Goal: Task Accomplishment & Management: Manage account settings

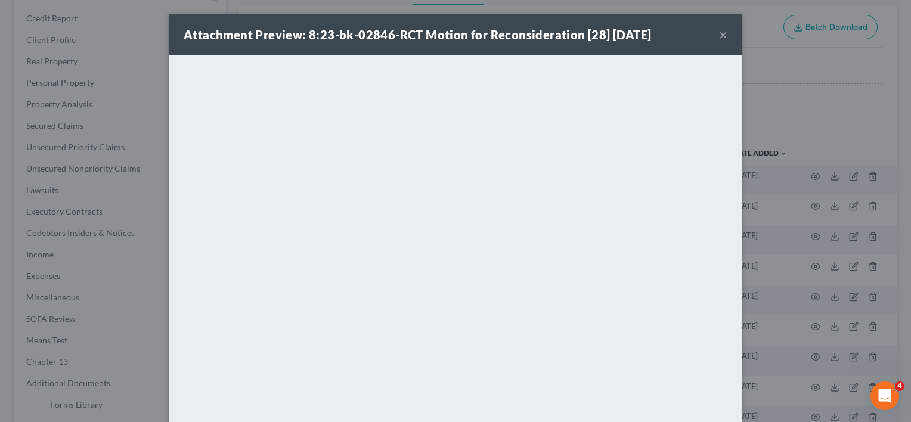
click at [719, 33] on button "×" at bounding box center [723, 34] width 8 height 14
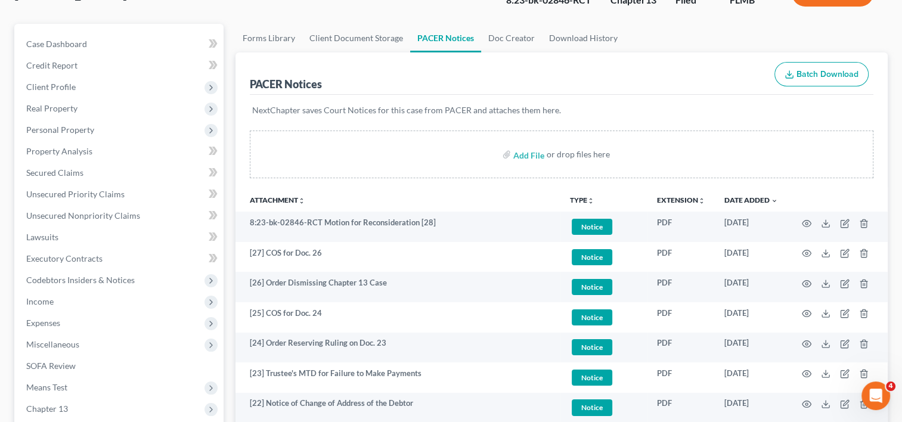
scroll to position [198, 0]
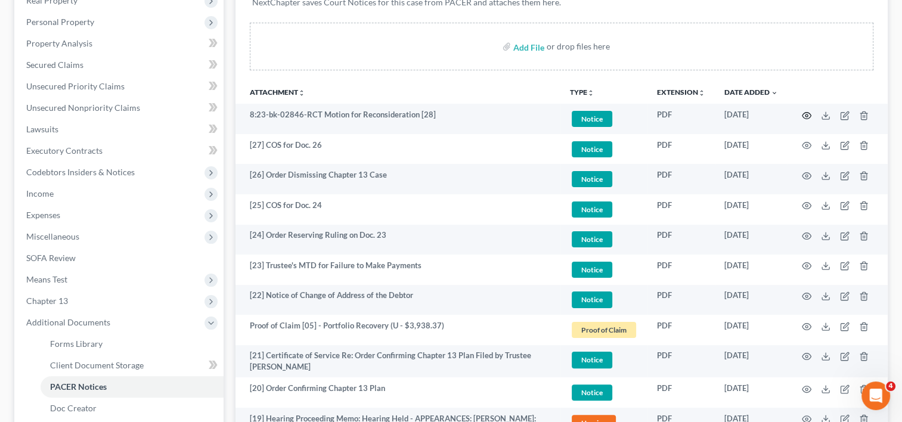
click at [805, 111] on icon "button" at bounding box center [807, 116] width 10 height 10
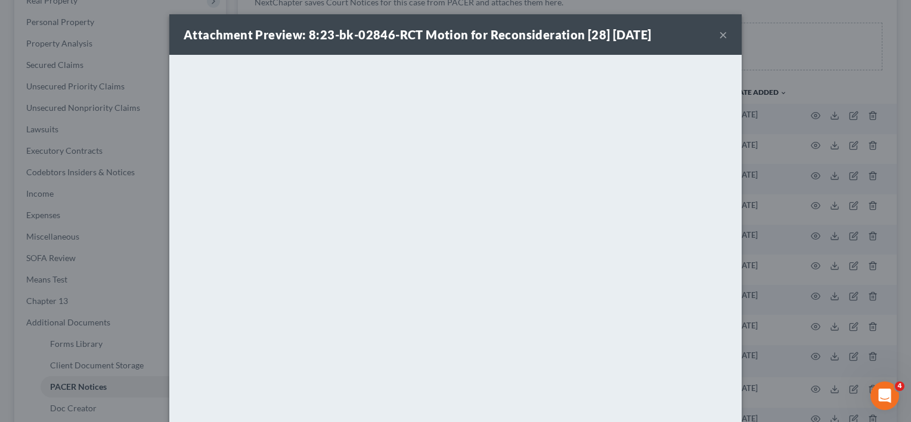
click at [722, 36] on div "Attachment Preview: 8:23-bk-02846-RCT Motion for Reconsideration [28] 08/22/202…" at bounding box center [455, 34] width 572 height 41
click at [719, 36] on button "×" at bounding box center [723, 34] width 8 height 14
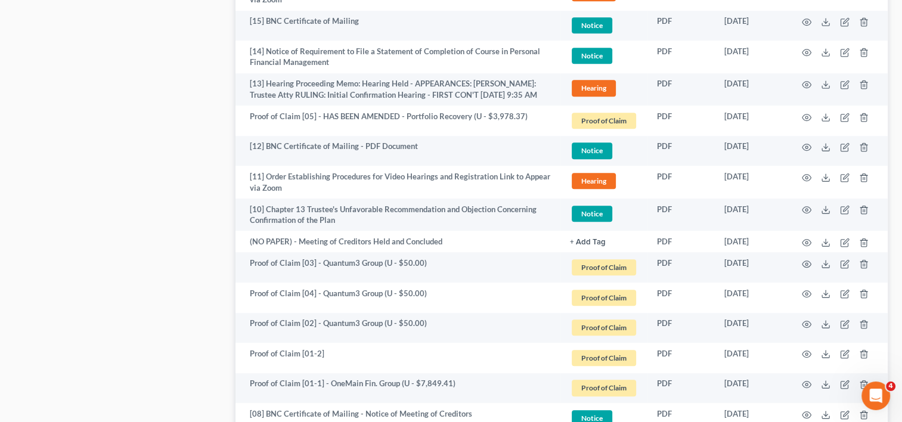
scroll to position [496, 0]
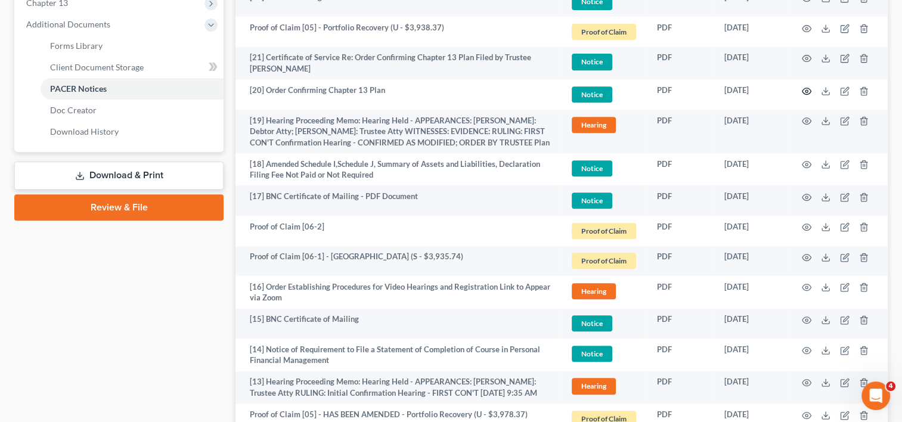
click at [809, 88] on icon "button" at bounding box center [806, 91] width 9 height 7
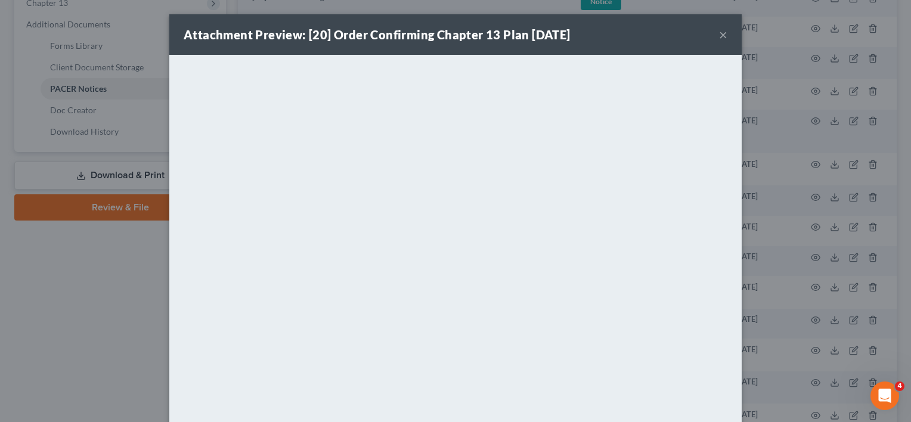
click at [720, 33] on button "×" at bounding box center [723, 34] width 8 height 14
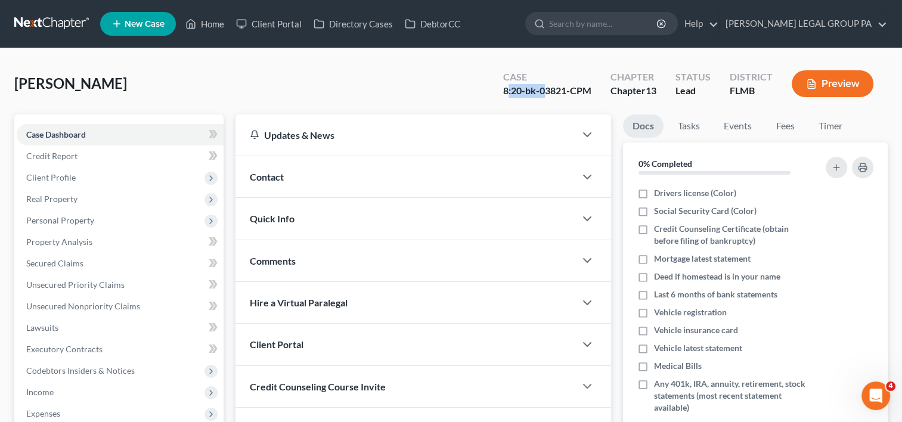
drag, startPoint x: 505, startPoint y: 87, endPoint x: 544, endPoint y: 94, distance: 38.8
click at [544, 94] on div "8:20-bk-03821-CPM" at bounding box center [547, 91] width 88 height 14
drag, startPoint x: 544, startPoint y: 94, endPoint x: 567, endPoint y: 95, distance: 23.3
click at [567, 95] on div "Case 8:20-bk-03821-CPM" at bounding box center [546, 84] width 107 height 35
copy div "8:20-bk-03821"
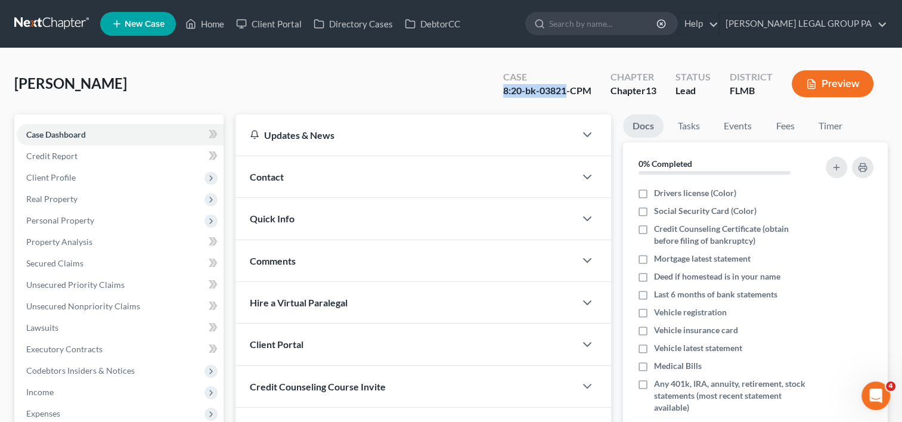
click at [608, 24] on input "search" at bounding box center [603, 24] width 109 height 22
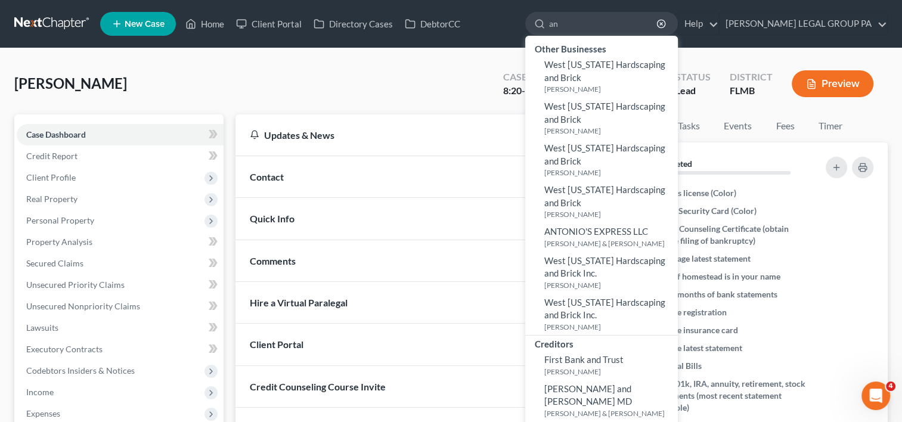
type input "a"
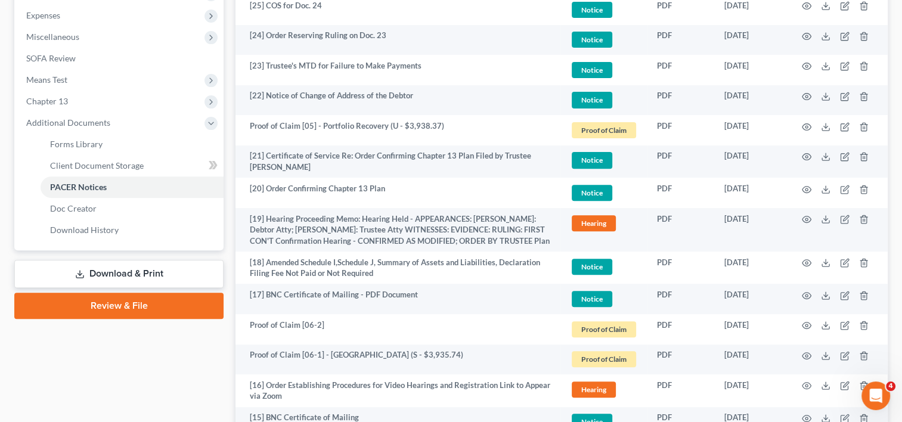
scroll to position [398, 0]
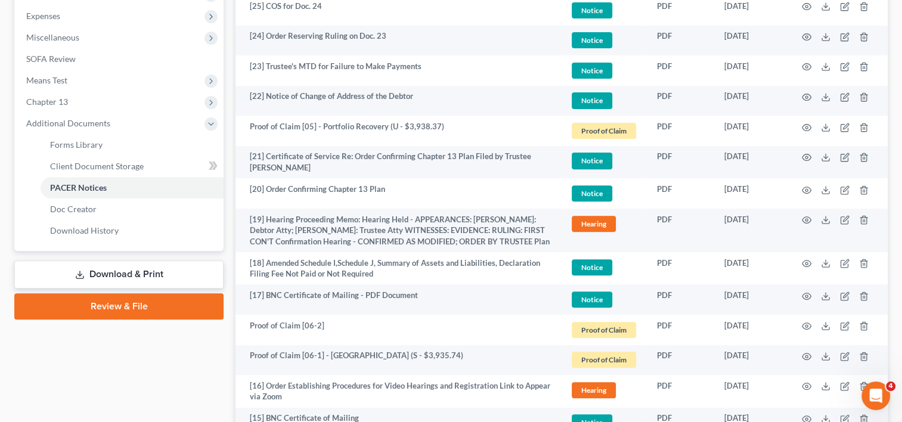
click at [811, 192] on td at bounding box center [837, 193] width 100 height 30
click at [806, 189] on circle "button" at bounding box center [806, 190] width 2 height 2
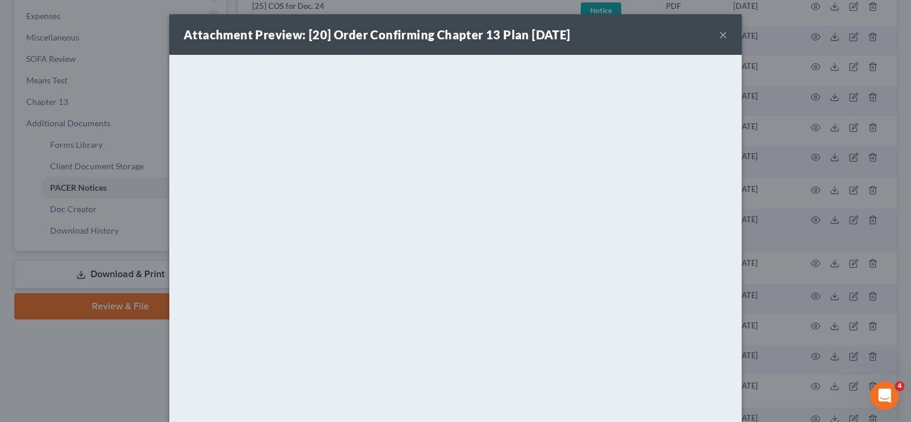
click at [719, 33] on button "×" at bounding box center [723, 34] width 8 height 14
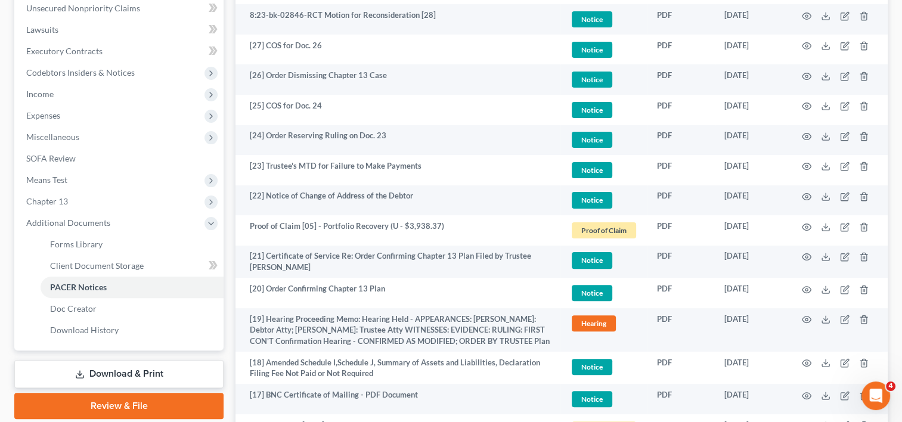
scroll to position [198, 0]
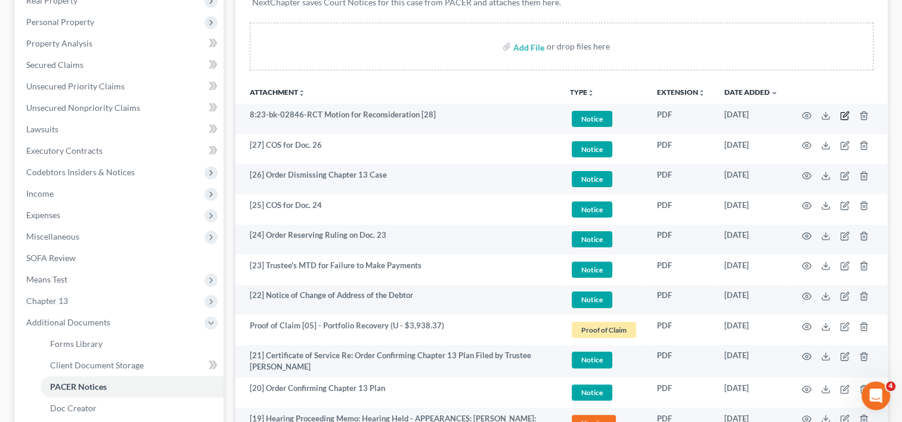
click at [843, 112] on icon "button" at bounding box center [845, 116] width 10 height 10
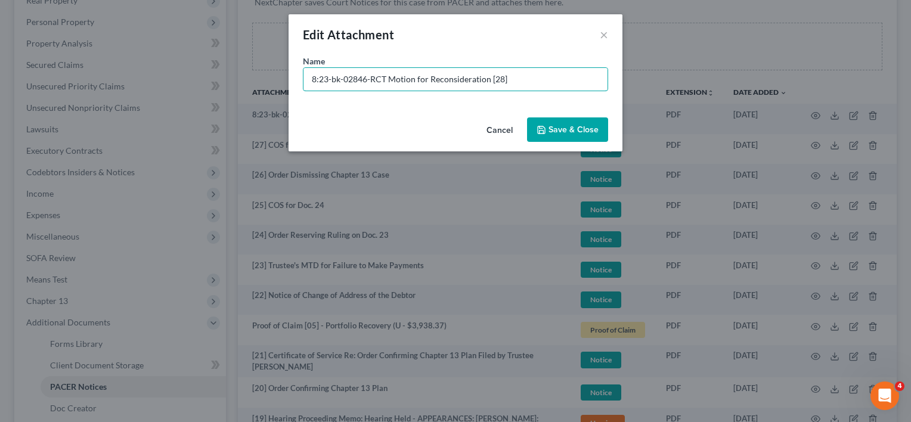
drag, startPoint x: 385, startPoint y: 77, endPoint x: 143, endPoint y: 76, distance: 242.0
click at [143, 76] on div "Edit Attachment × Name * 8:23-bk-02846-RCT Motion for Reconsideration [28] Canc…" at bounding box center [455, 211] width 911 height 422
type input "[28] Motion for Reconsideration of Doc. 26"
click at [573, 129] on span "Save & Close" at bounding box center [573, 130] width 50 height 10
